Goal: Task Accomplishment & Management: Complete application form

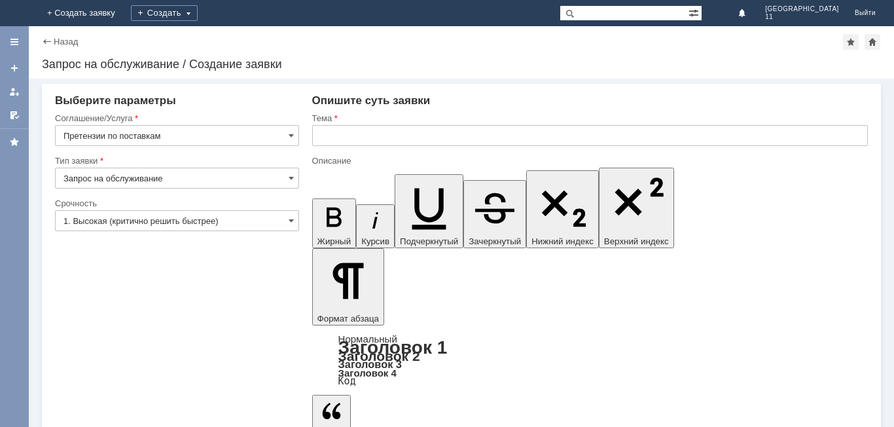
click at [16, 13] on img at bounding box center [16, 13] width 0 height 0
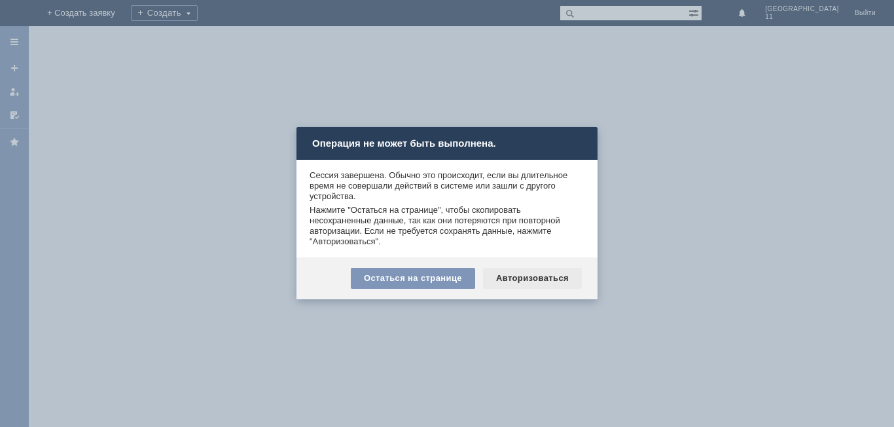
click at [535, 276] on div "Авторизоваться" at bounding box center [532, 278] width 99 height 21
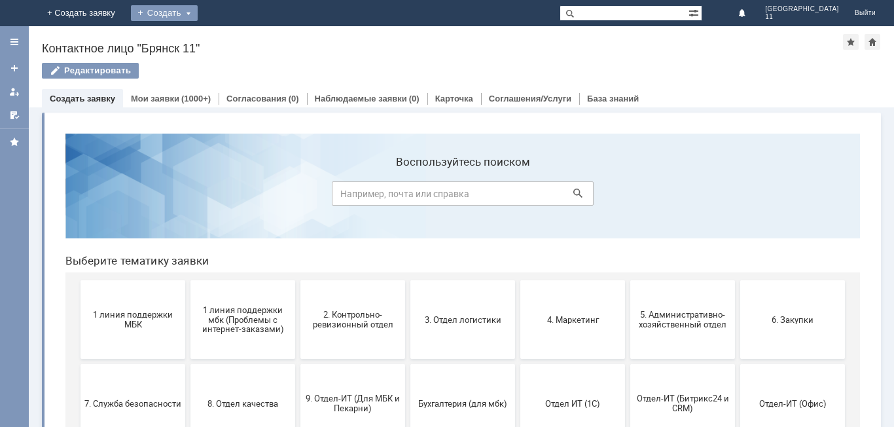
click at [198, 14] on div "Создать" at bounding box center [164, 13] width 67 height 16
click at [233, 44] on link "Заявка" at bounding box center [183, 39] width 99 height 16
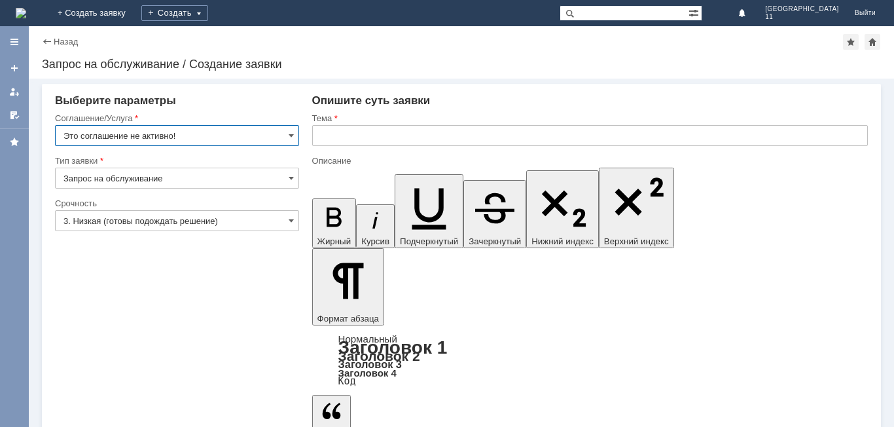
click at [191, 138] on input "Это соглашение не активно!" at bounding box center [177, 135] width 244 height 21
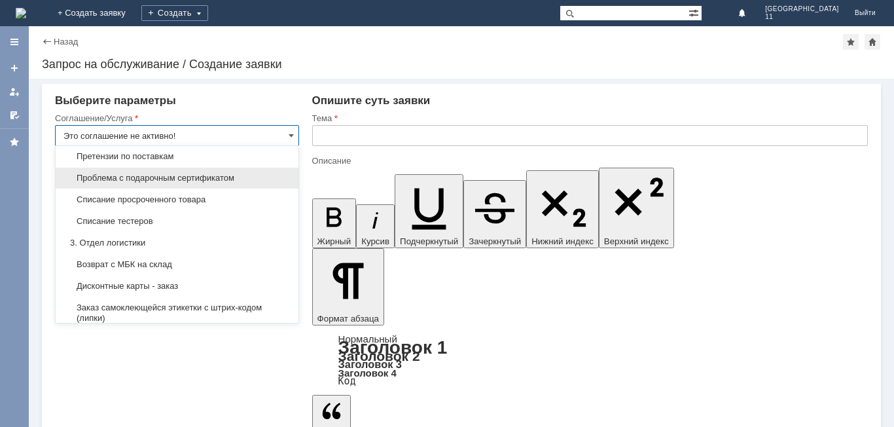
scroll to position [196, 0]
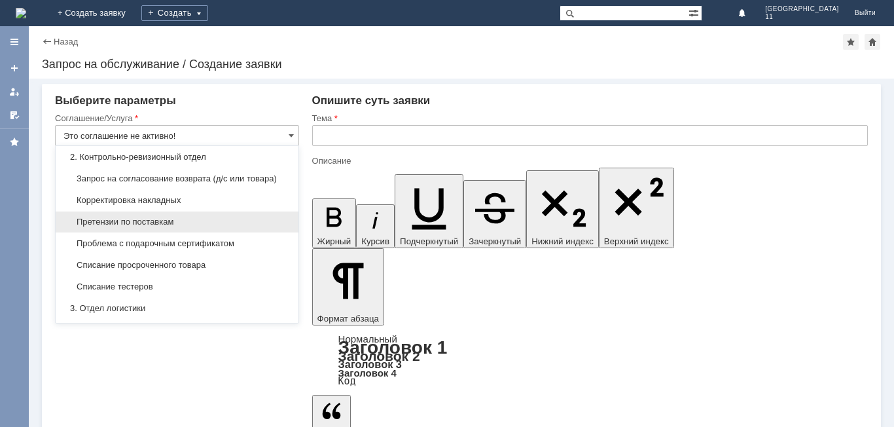
click at [177, 227] on span "Претензии по поставкам" at bounding box center [176, 222] width 227 height 10
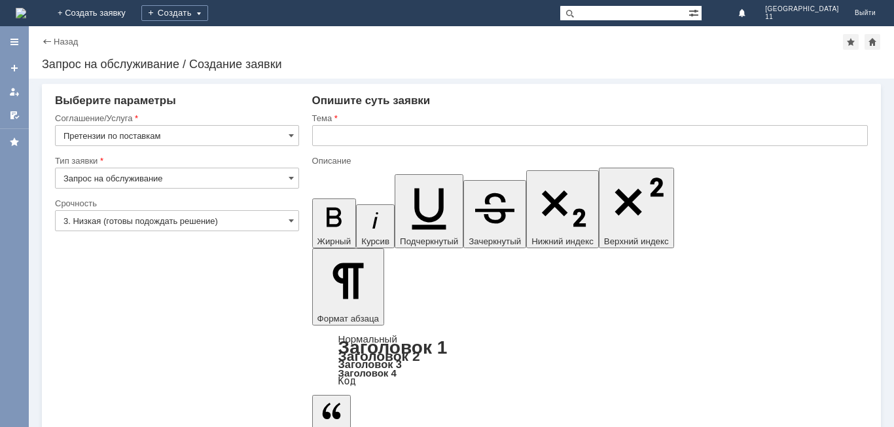
type input "Претензии по поставкам"
click at [172, 176] on input "Запрос на обслуживание" at bounding box center [177, 178] width 244 height 21
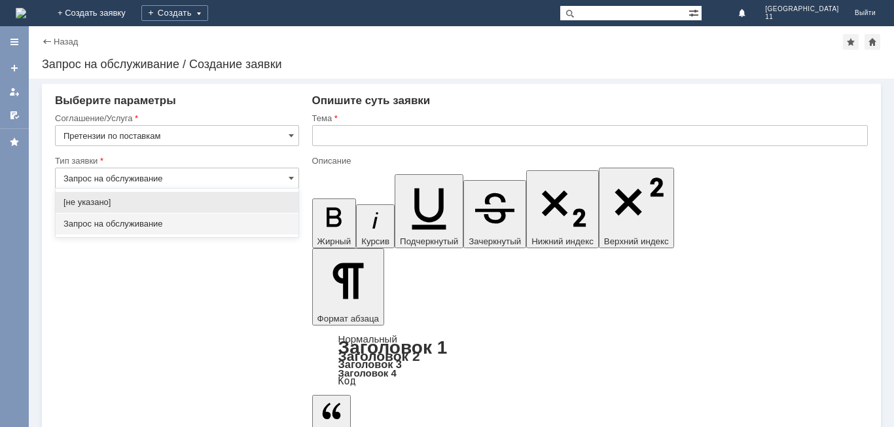
click at [154, 223] on span "Запрос на обслуживание" at bounding box center [176, 224] width 227 height 10
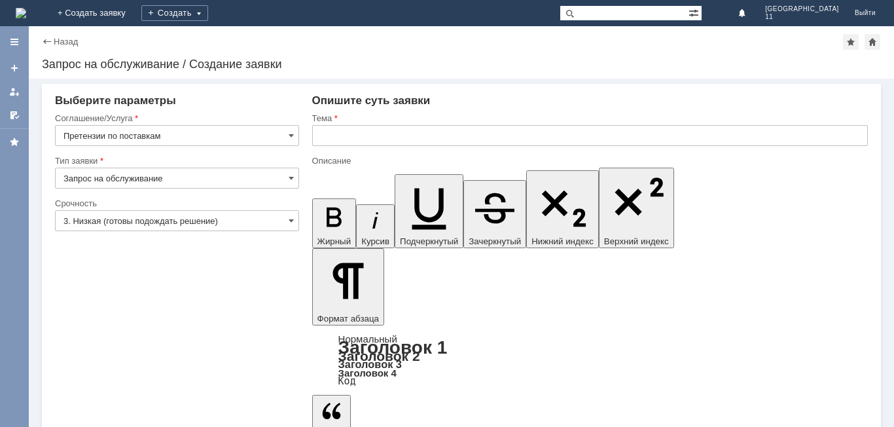
type input "Запрос на обслуживание"
click at [158, 219] on input "3. Низкая (готовы подождать решение)" at bounding box center [177, 220] width 244 height 21
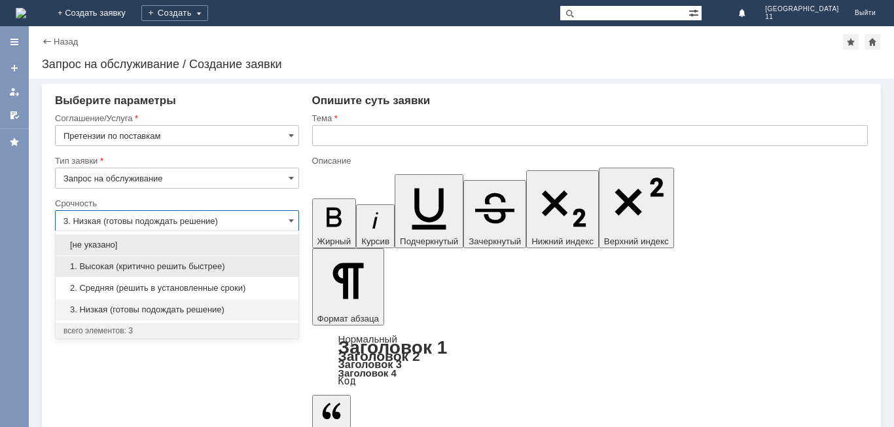
click at [132, 264] on span "1. Высокая (критично решить быстрее)" at bounding box center [176, 266] width 227 height 10
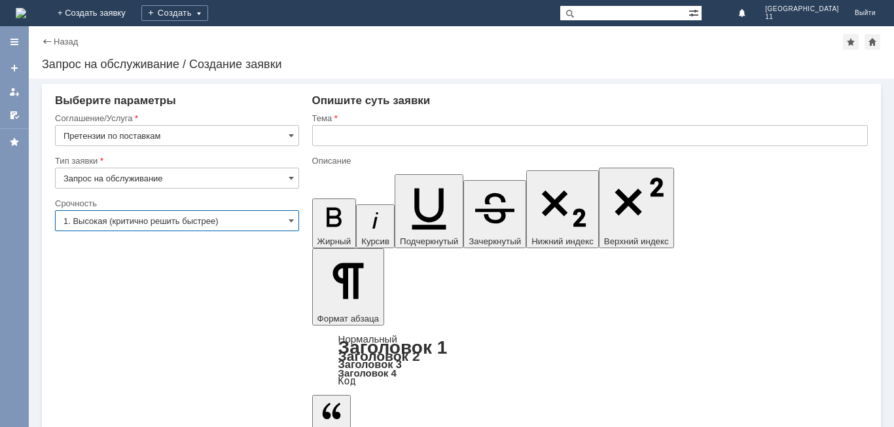
type input "1. Высокая (критично решить быстрее)"
